Goal: Task Accomplishment & Management: Use online tool/utility

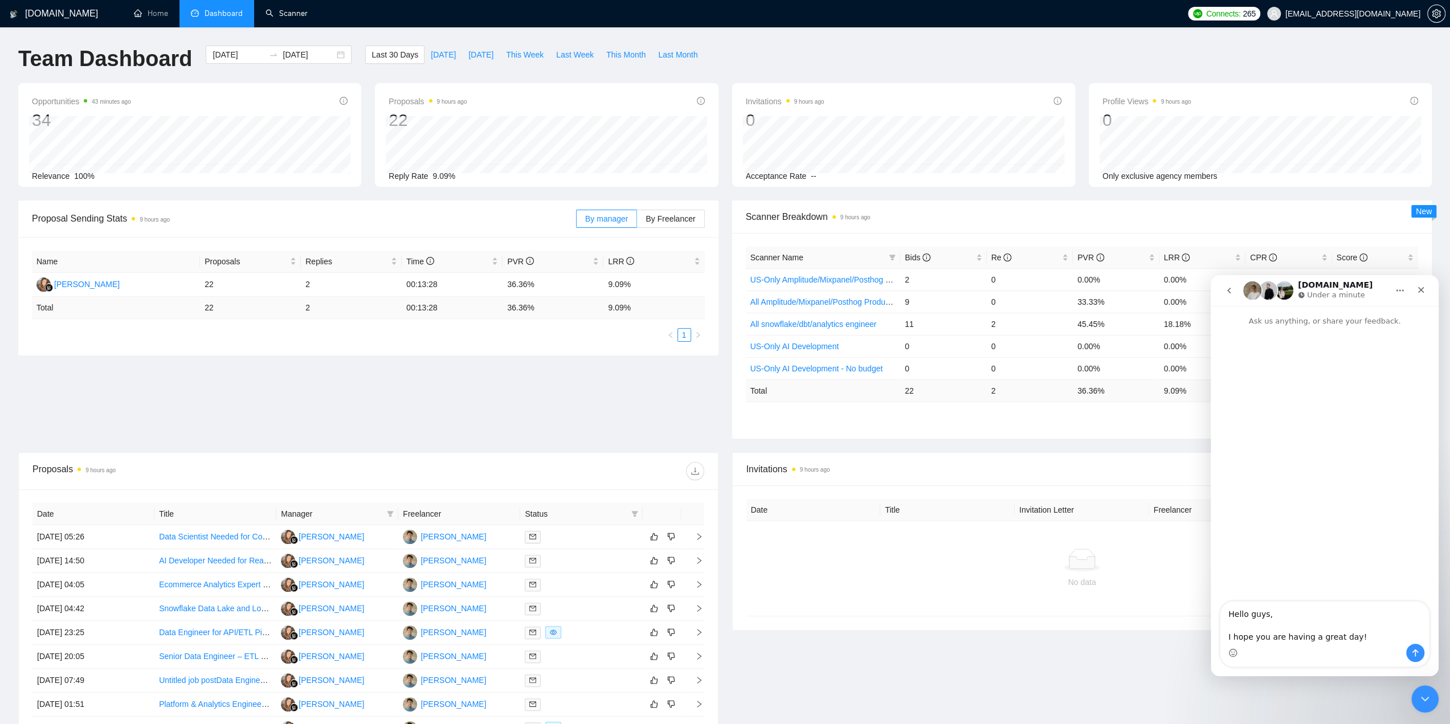
click at [459, 371] on div "Proposal Sending Stats 9 hours ago By manager By Freelancer Name Proposals Repl…" at bounding box center [724, 327] width 1427 height 252
click at [859, 404] on div "Scanner Name Bids Re PVR LRR CPR Score US-Only Amplitude/Mixpanel/Posthog Produ…" at bounding box center [1082, 336] width 673 height 178
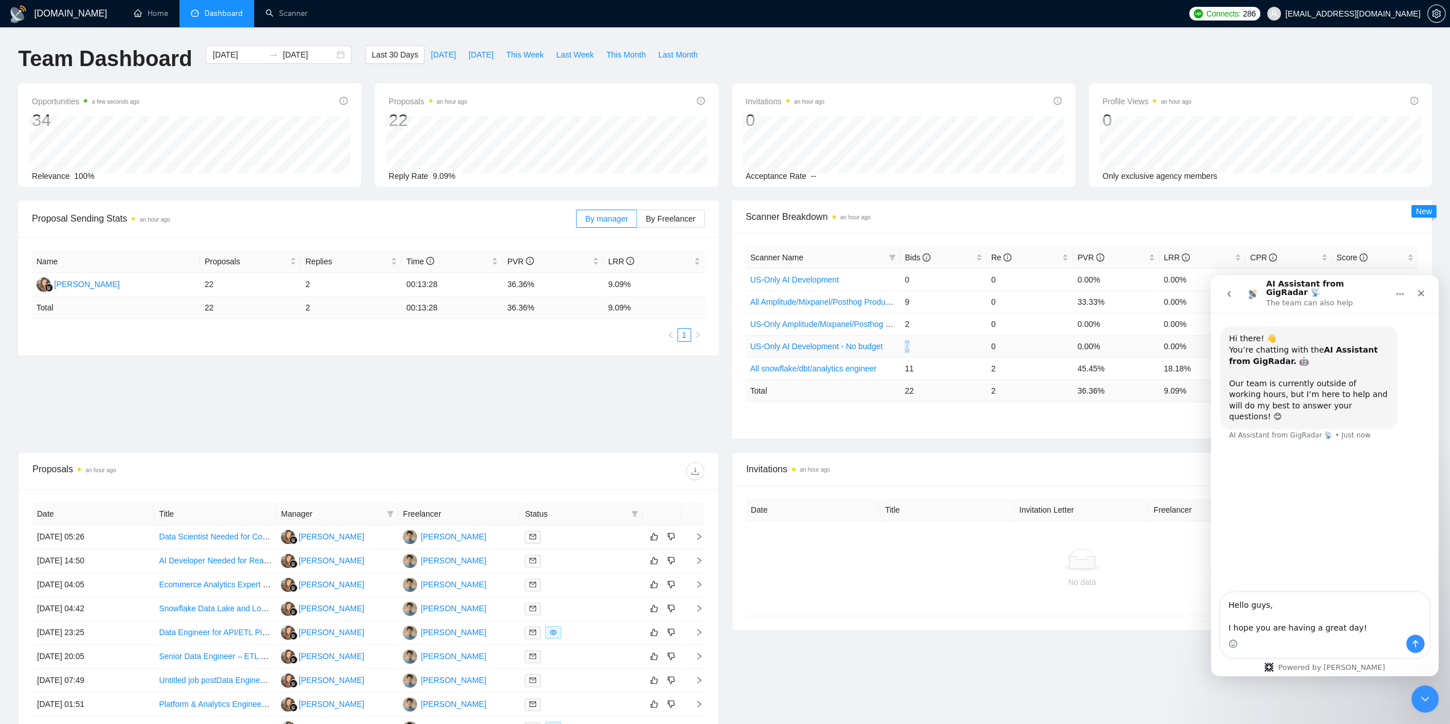
drag, startPoint x: 904, startPoint y: 340, endPoint x: 929, endPoint y: 341, distance: 25.6
click at [929, 341] on td "0" at bounding box center [943, 346] width 87 height 22
click at [915, 343] on td "0" at bounding box center [943, 346] width 87 height 22
click at [769, 396] on td "Total" at bounding box center [823, 390] width 155 height 22
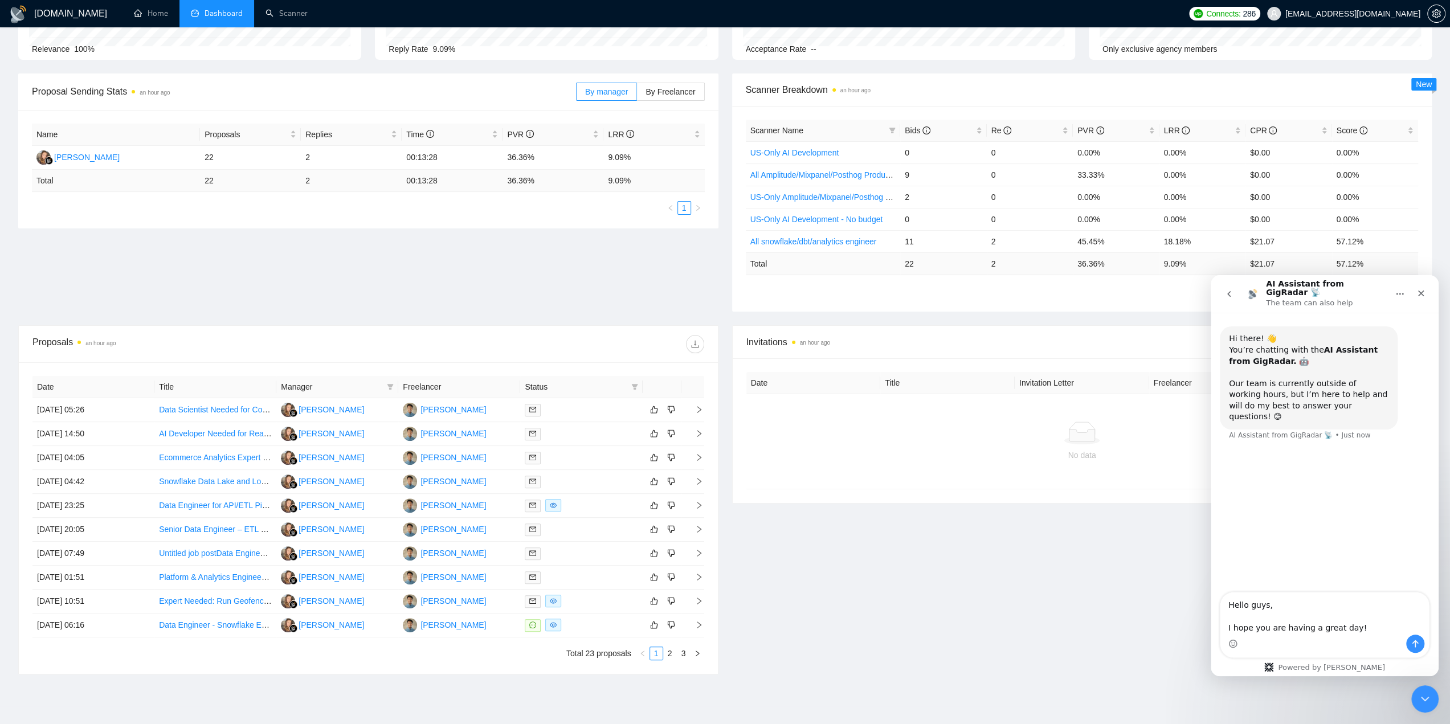
scroll to position [178, 0]
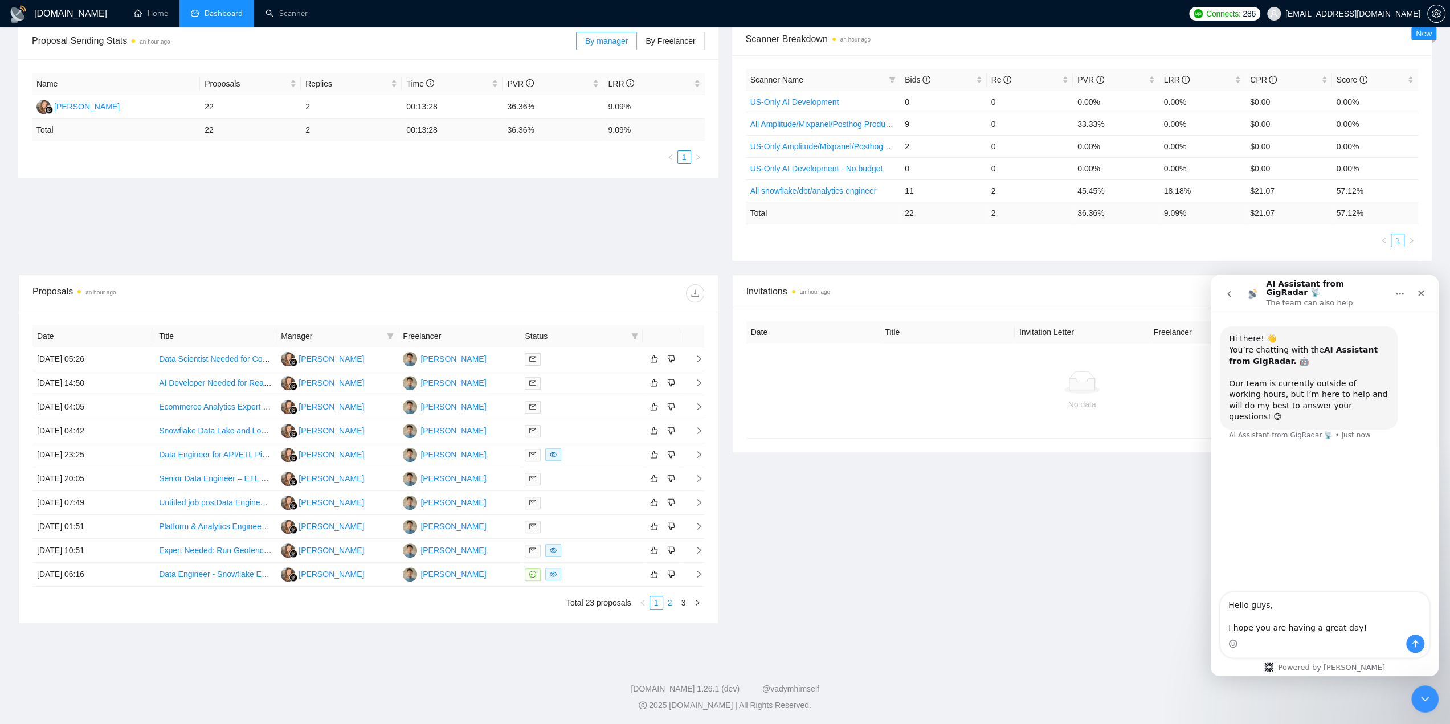
click at [673, 603] on link "2" at bounding box center [670, 603] width 13 height 13
click at [681, 602] on link "3" at bounding box center [683, 603] width 13 height 13
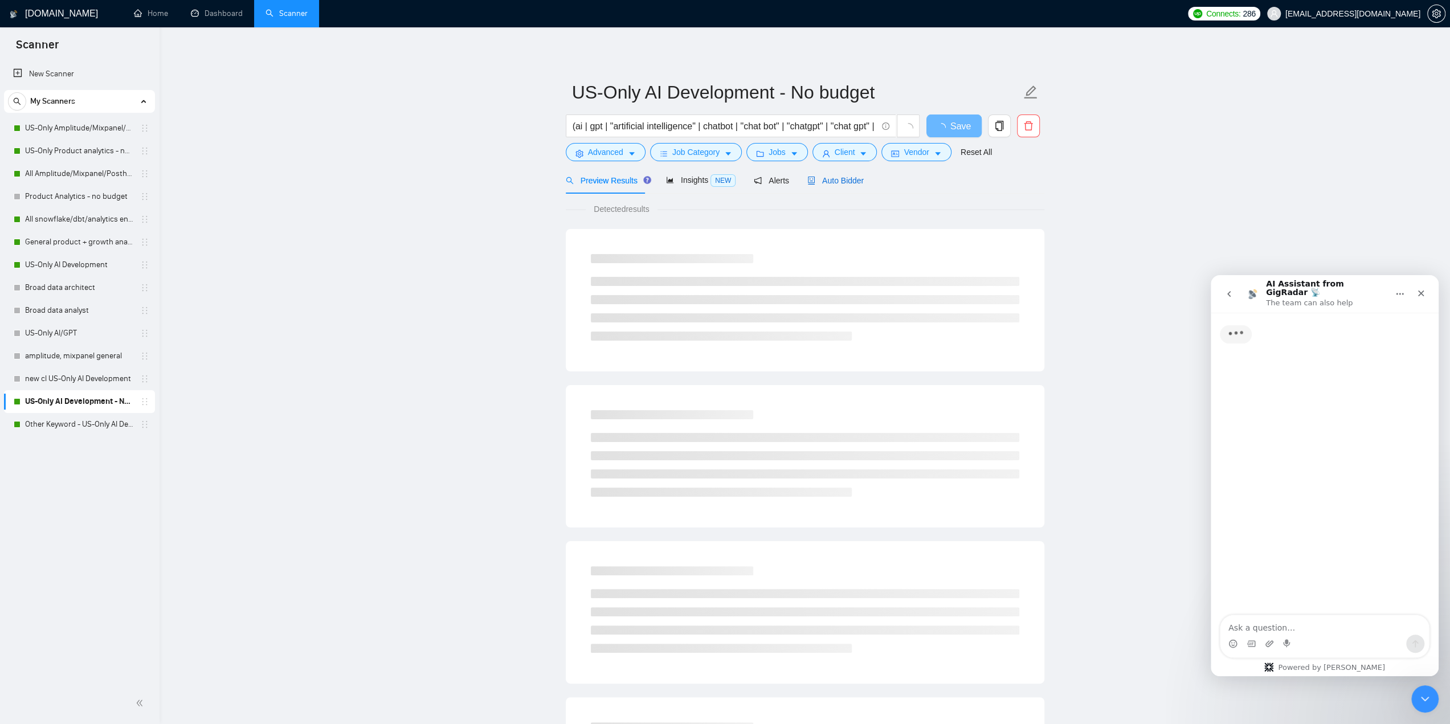
click at [835, 177] on span "Auto Bidder" at bounding box center [835, 180] width 56 height 9
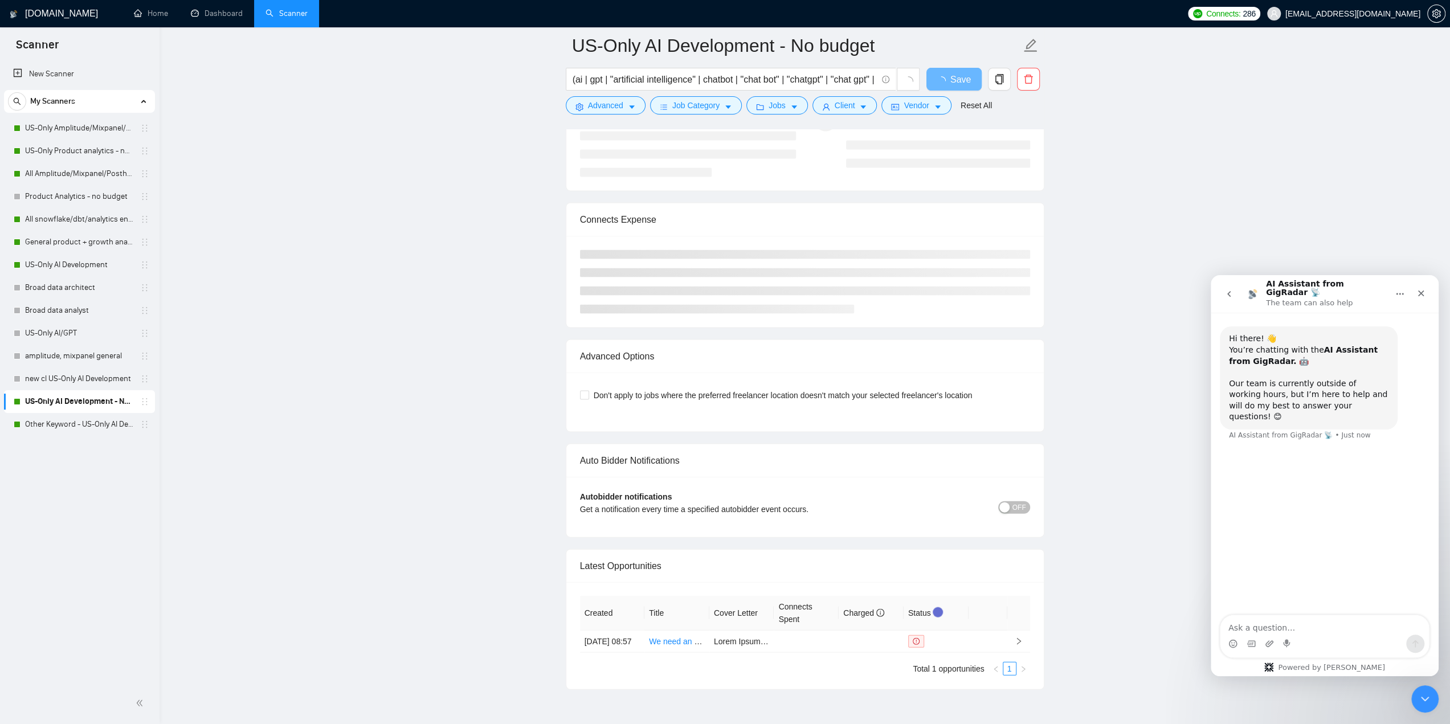
scroll to position [2321, 0]
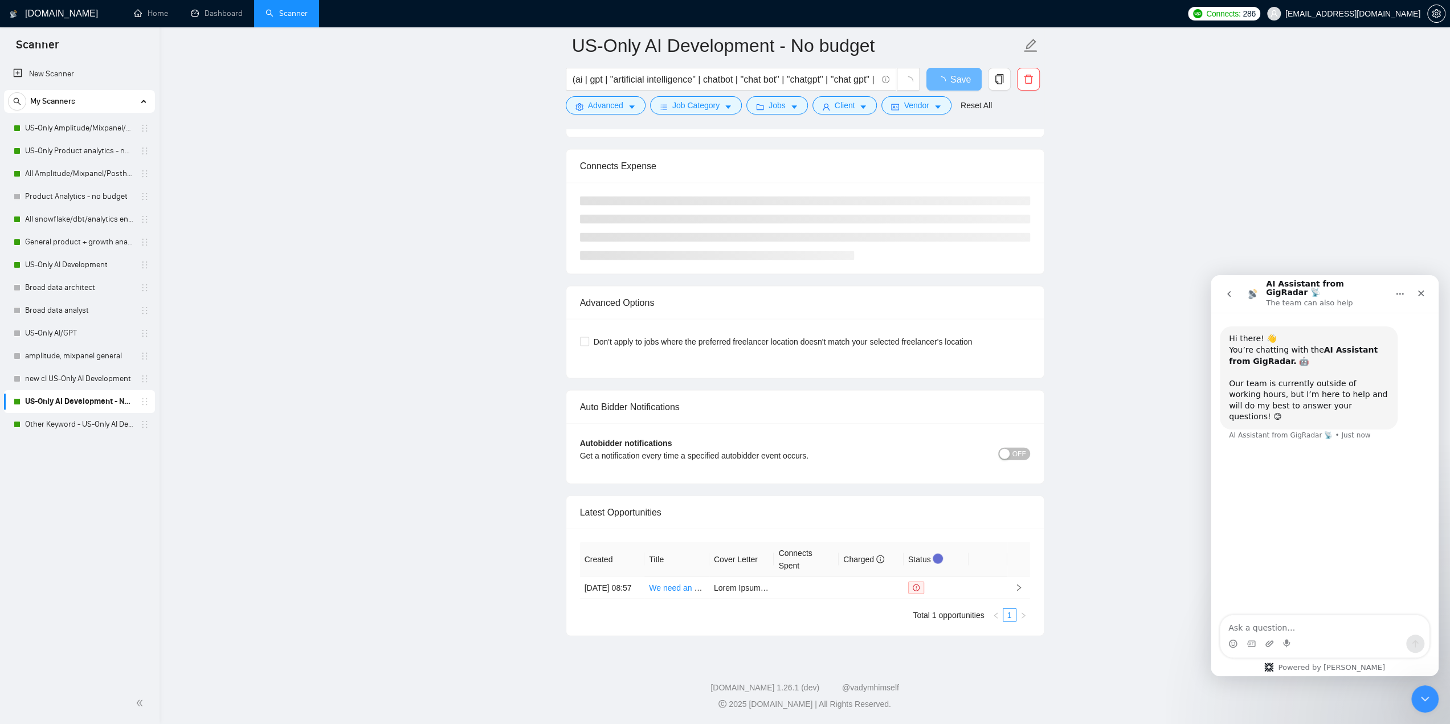
drag, startPoint x: 668, startPoint y: 583, endPoint x: 672, endPoint y: 605, distance: 22.1
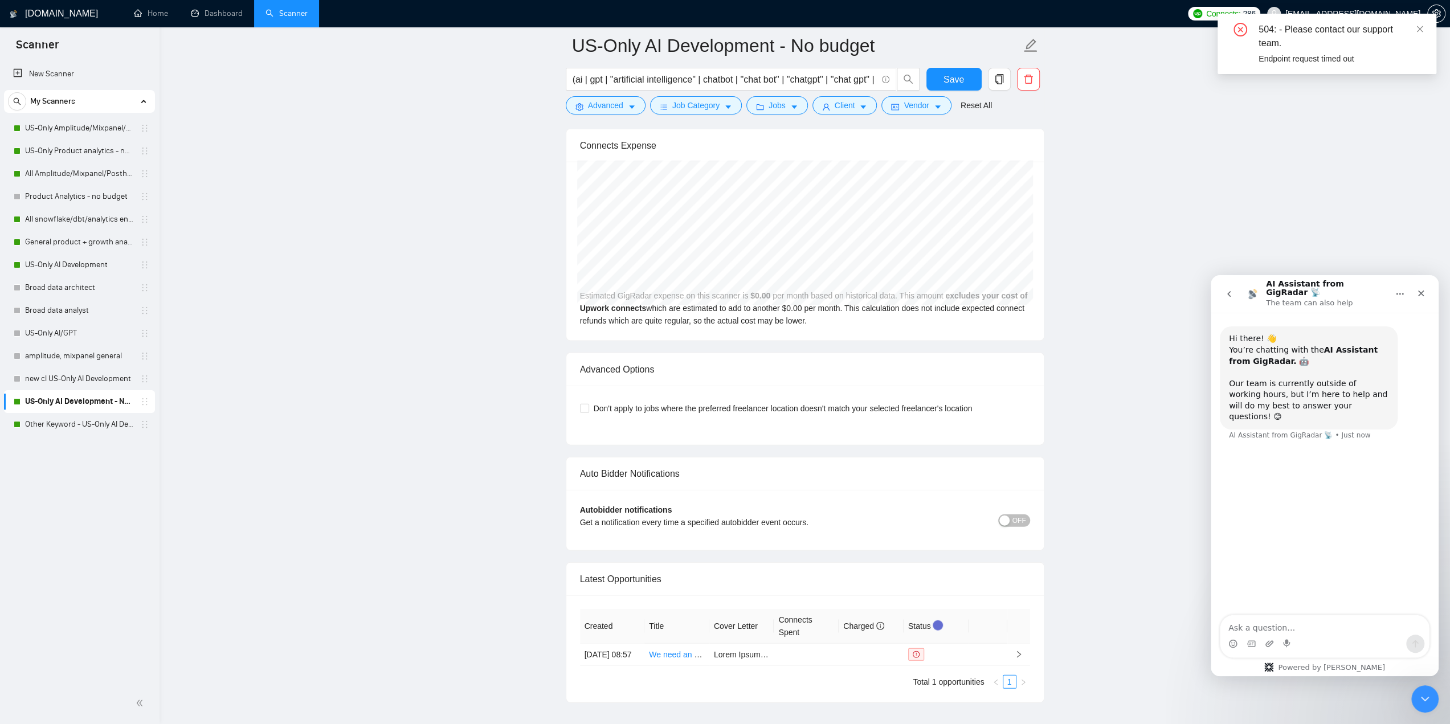
scroll to position [2405, 0]
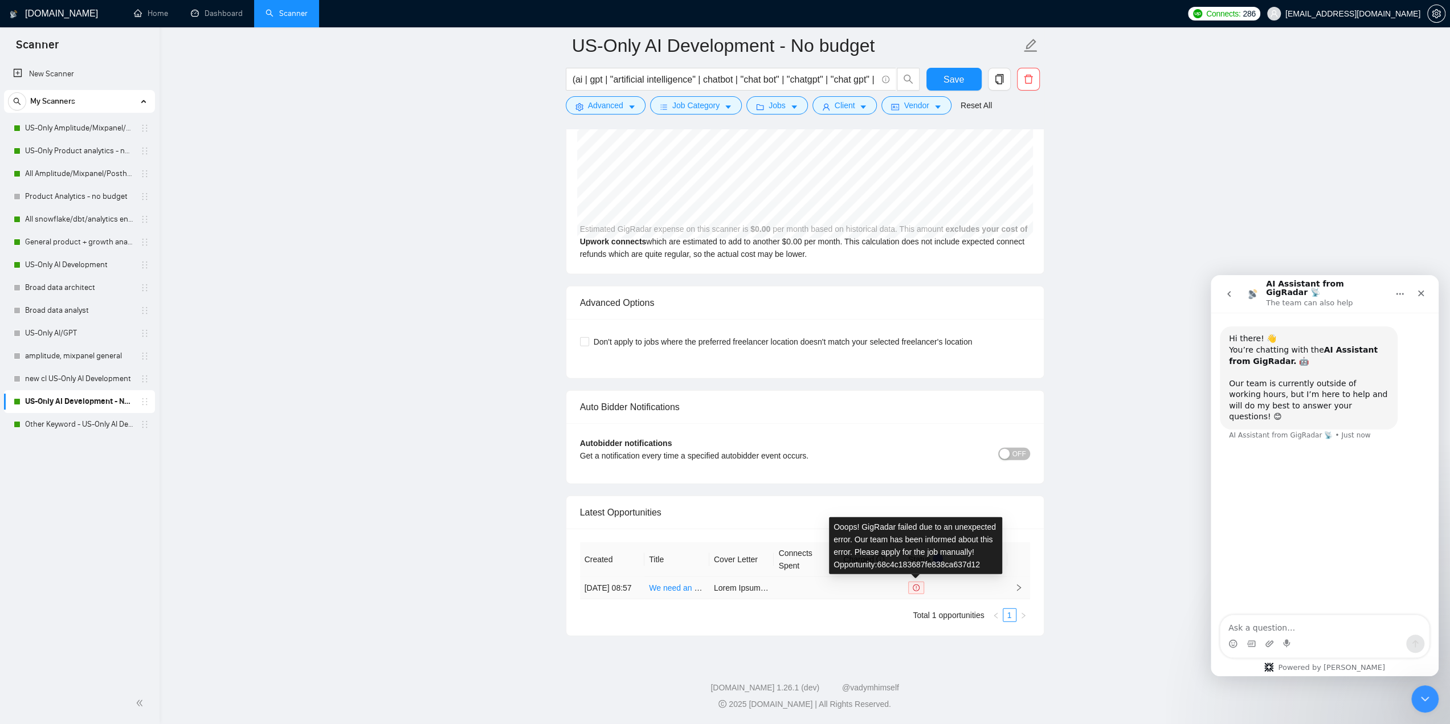
click at [918, 585] on icon "exclamation-circle" at bounding box center [916, 588] width 7 height 7
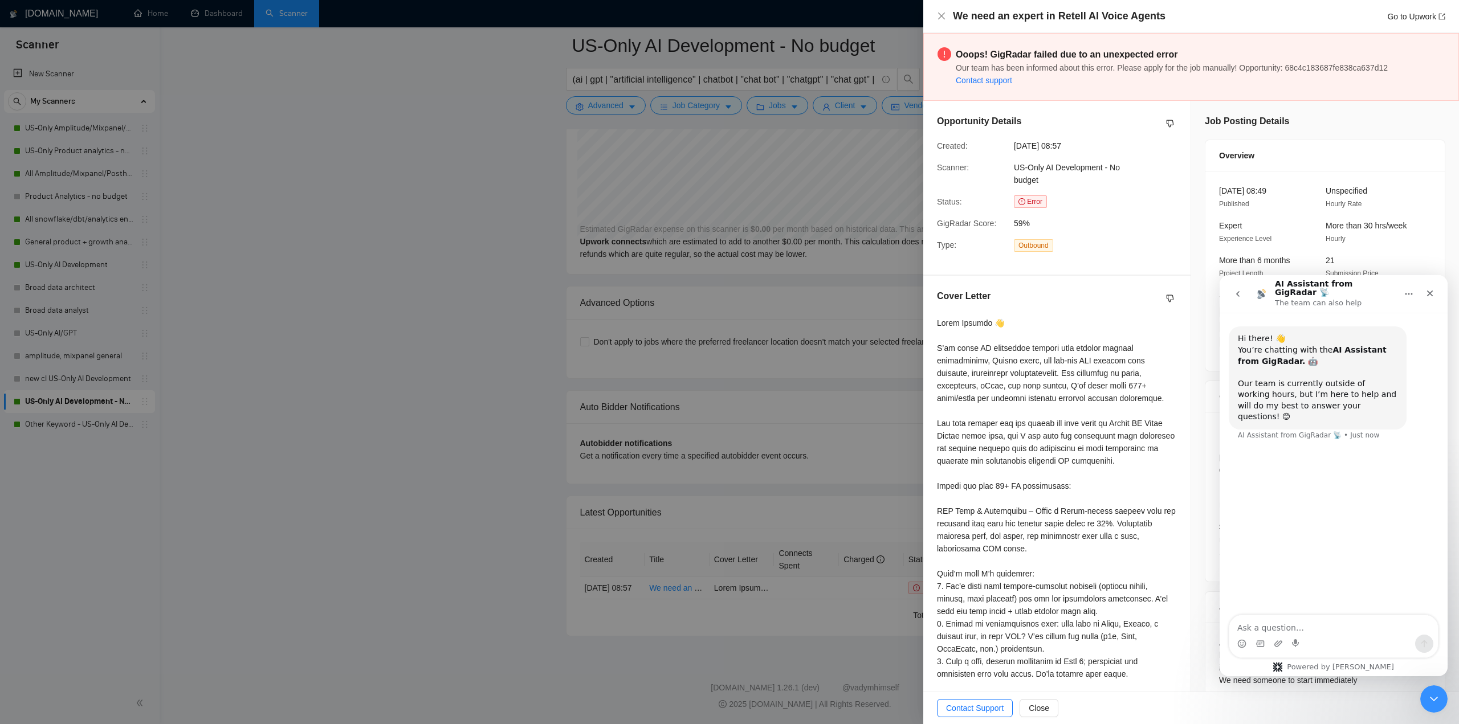
click at [554, 329] on div at bounding box center [729, 362] width 1459 height 724
